Goal: Answer question/provide support

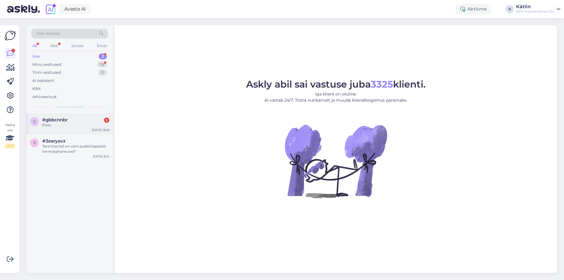
click at [62, 117] on div "g #gbbcnnbr 2 Poes [DATE] 18:18" at bounding box center [69, 123] width 86 height 21
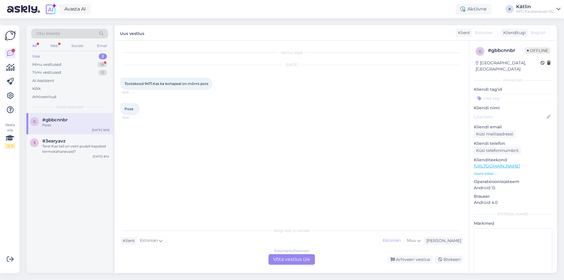
click at [292, 259] on div "Estonian to Estonian Võta vestlus üle" at bounding box center [291, 259] width 46 height 11
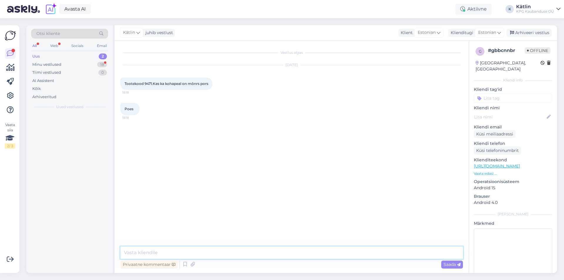
click at [254, 252] on textarea at bounding box center [291, 252] width 342 height 12
type textarea "Tere!"
drag, startPoint x: 144, startPoint y: 84, endPoint x: 152, endPoint y: 85, distance: 8.0
click at [152, 85] on span "Tootekood 9471.Kas ka kohapeal on mõnrs pors" at bounding box center [166, 83] width 84 height 4
copy span "9471"
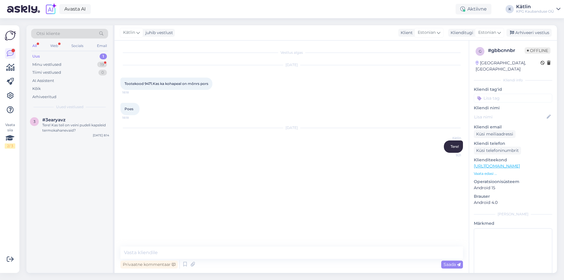
click at [210, 10] on div "Avasta AI Aktiivne K Kätlin KPG Kaubanduse OÜ" at bounding box center [282, 9] width 564 height 18
click at [133, 254] on textarea at bounding box center [291, 252] width 342 height 12
type textarea "On ikka enmustes kauplustes olemas, millist poodi täpsemalt mõtlete?"
